Goal: Task Accomplishment & Management: Manage account settings

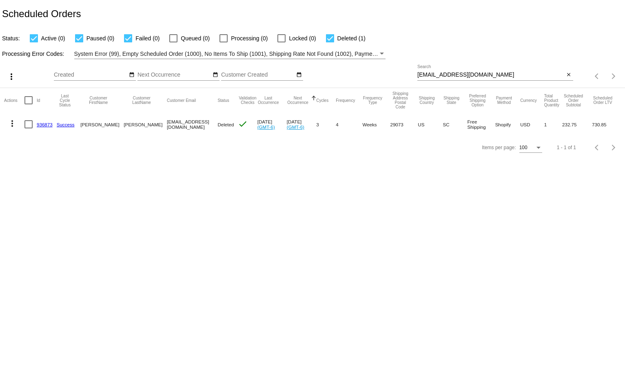
click at [438, 71] on div "[EMAIL_ADDRESS][DOMAIN_NAME] Search" at bounding box center [490, 73] width 147 height 16
click at [438, 71] on div "kjohns41@uccs.edu Search" at bounding box center [490, 73] width 147 height 16
click at [437, 73] on input "kjohns41@uccs.edu" at bounding box center [490, 75] width 147 height 7
paste input "[EMAIL_ADDRESS][DOMAIN_NAME]"
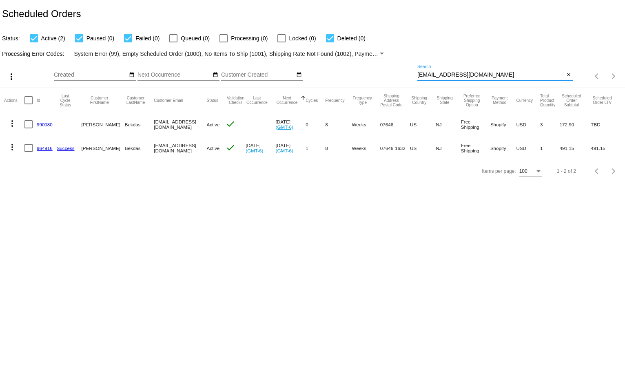
type input "[EMAIL_ADDRESS][DOMAIN_NAME]"
click at [459, 32] on div "Status: Active (2) Paused (0) Failed (0) Queued (0) Processing (0) Locked (0) D…" at bounding box center [312, 36] width 625 height 16
click at [9, 148] on mat-icon "more_vert" at bounding box center [12, 147] width 10 height 10
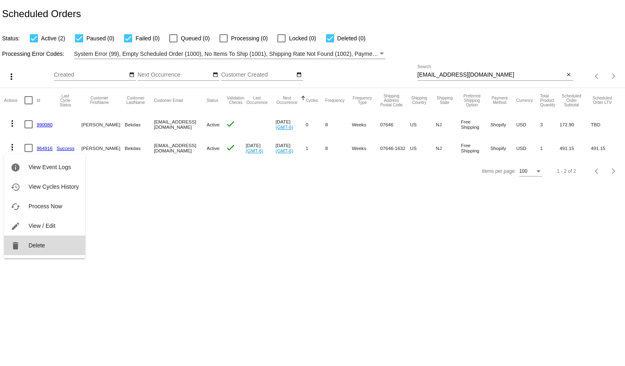
click at [19, 244] on mat-icon "delete" at bounding box center [16, 246] width 10 height 10
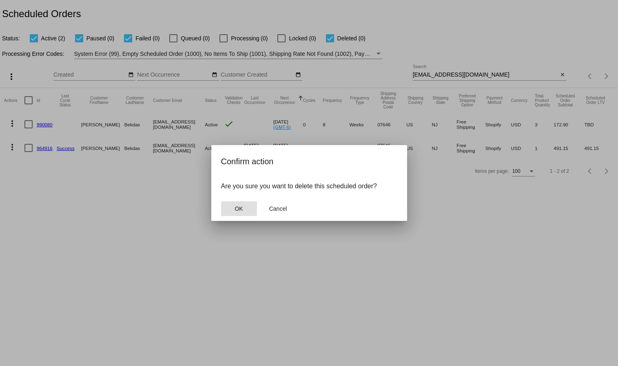
click at [234, 207] on button "OK" at bounding box center [239, 209] width 36 height 15
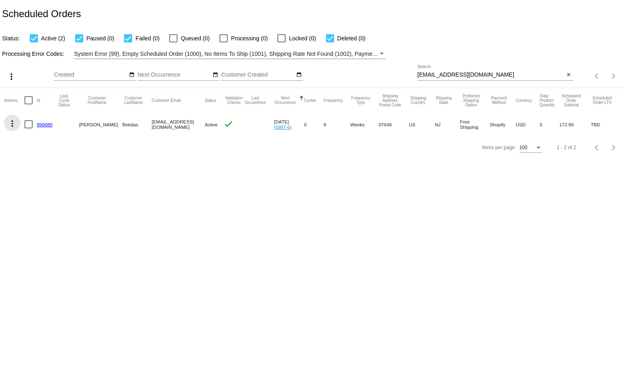
click at [13, 126] on mat-icon "more_vert" at bounding box center [12, 124] width 10 height 10
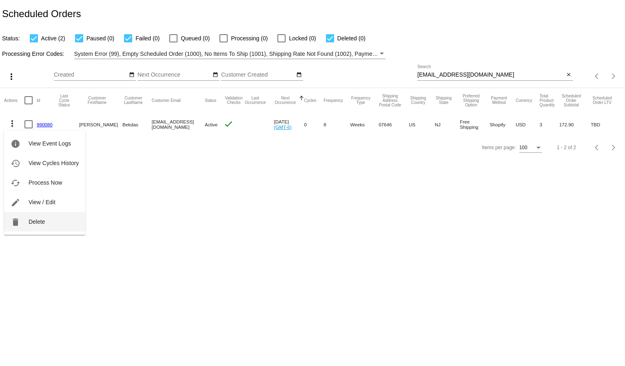
click at [31, 222] on span "Delete" at bounding box center [37, 222] width 16 height 7
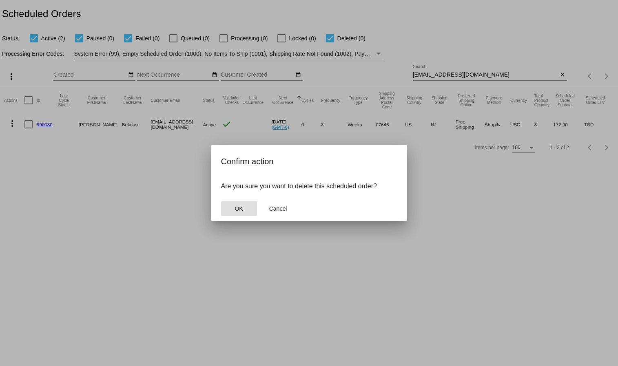
click at [248, 206] on button "OK" at bounding box center [239, 209] width 36 height 15
